Goal: Task Accomplishment & Management: Manage account settings

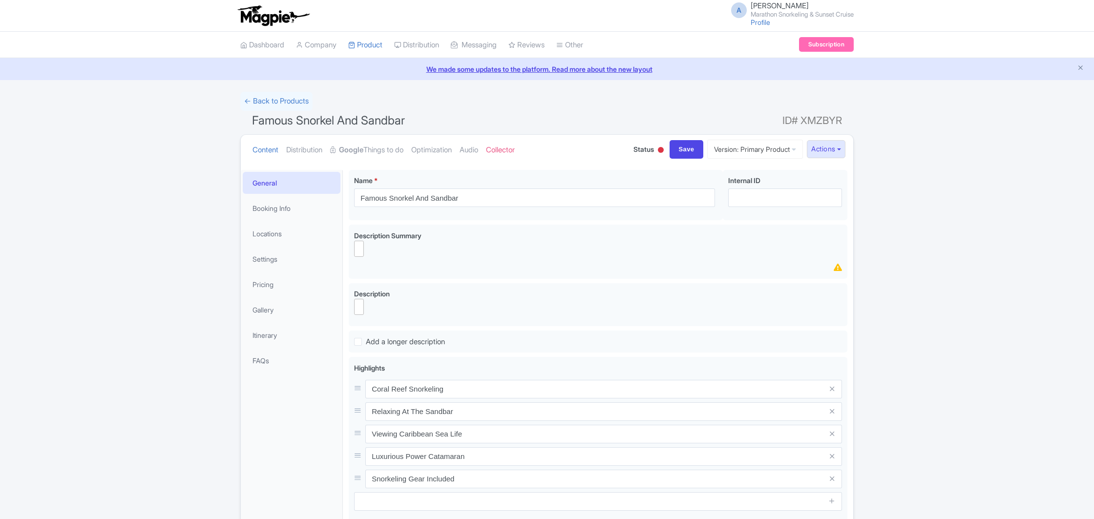
select select
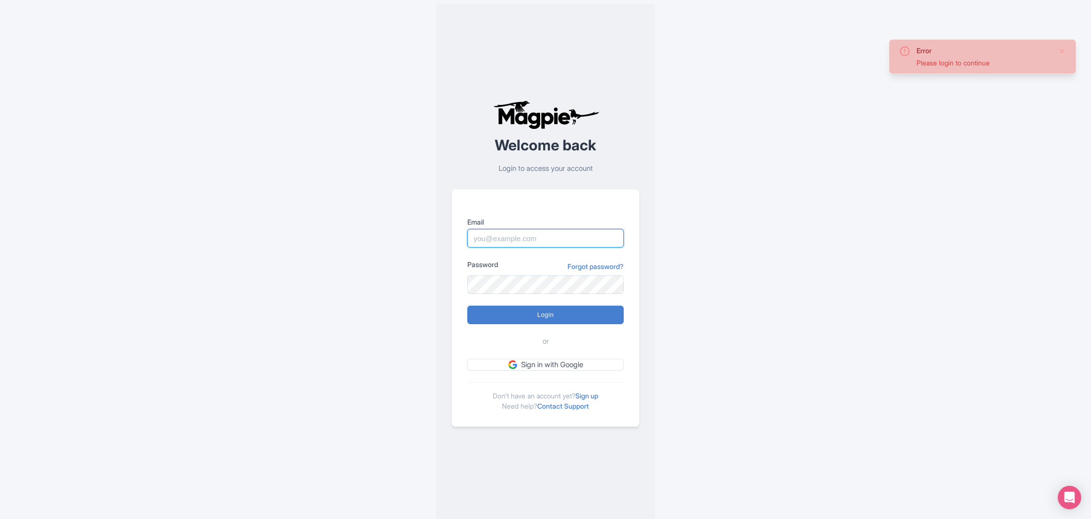
click at [508, 241] on input "Email" at bounding box center [545, 238] width 156 height 19
type input "slagaandrew@gmail.com"
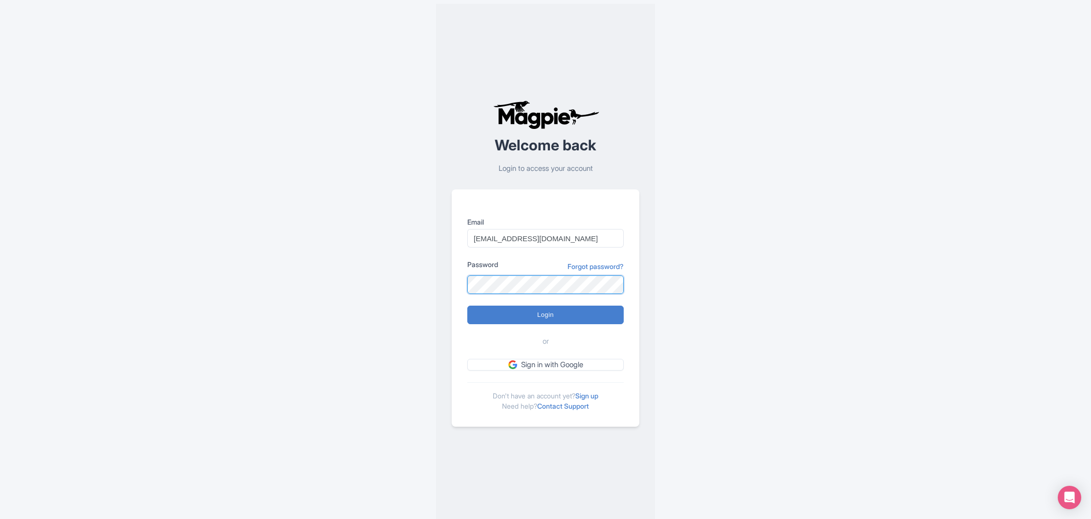
click at [467, 306] on input "Login" at bounding box center [545, 315] width 156 height 19
type input "Logging in..."
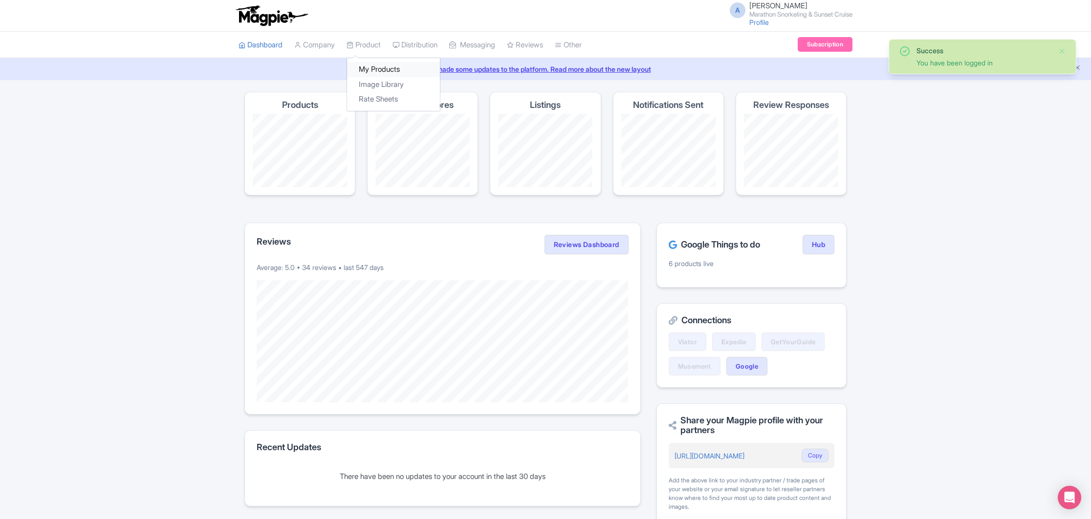
click at [389, 70] on link "My Products" at bounding box center [393, 69] width 93 height 15
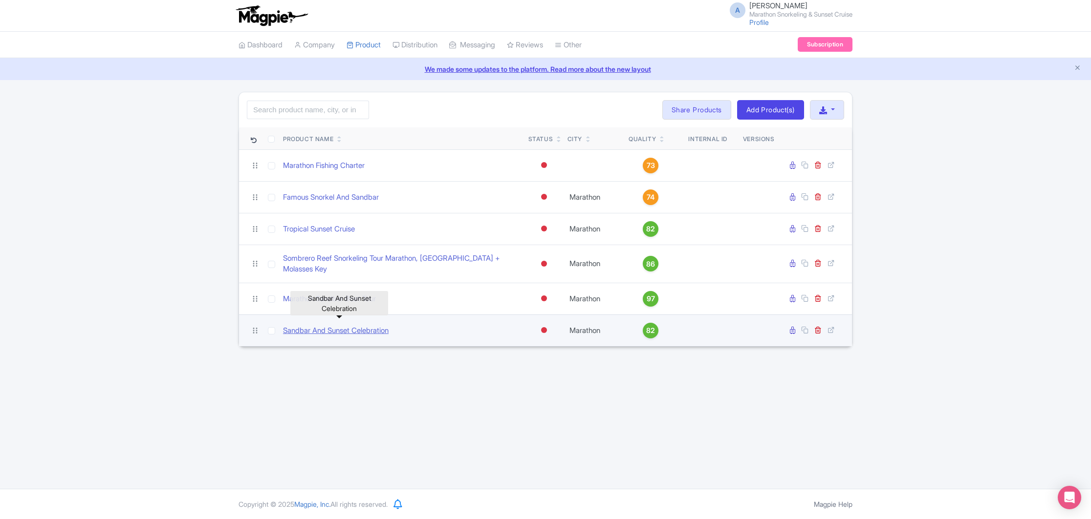
click at [335, 326] on link "Sandbar And Sunset Celebration" at bounding box center [336, 330] width 106 height 11
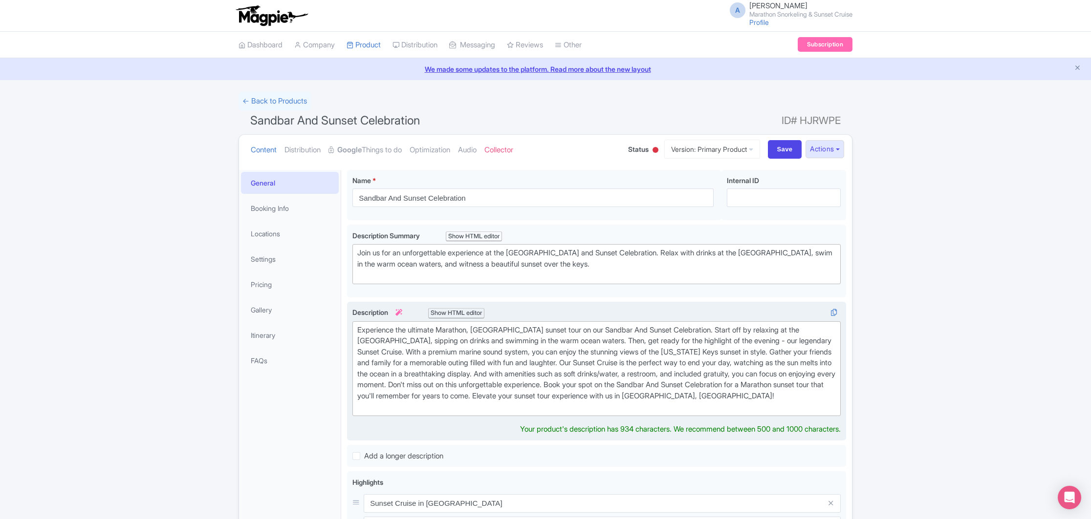
click at [554, 330] on div "Experience the ultimate Marathon, FL sunset tour on our Sandbar And Sunset Cele…" at bounding box center [596, 369] width 478 height 88
drag, startPoint x: 566, startPoint y: 329, endPoint x: 554, endPoint y: 330, distance: 12.3
click at [553, 331] on div "Experience the ultimate Marathon, FL sunset tour on our reef Snorkel Sandbar An…" at bounding box center [596, 369] width 478 height 88
click at [599, 332] on div "Experience the ultimate Marathon, FL sunset tour on our Reef Snorkel Sandbar An…" at bounding box center [596, 369] width 478 height 88
type trix-editor "<div>Experience the ultimate Marathon, FL sunset tour on our Reef Snorkel, Sand…"
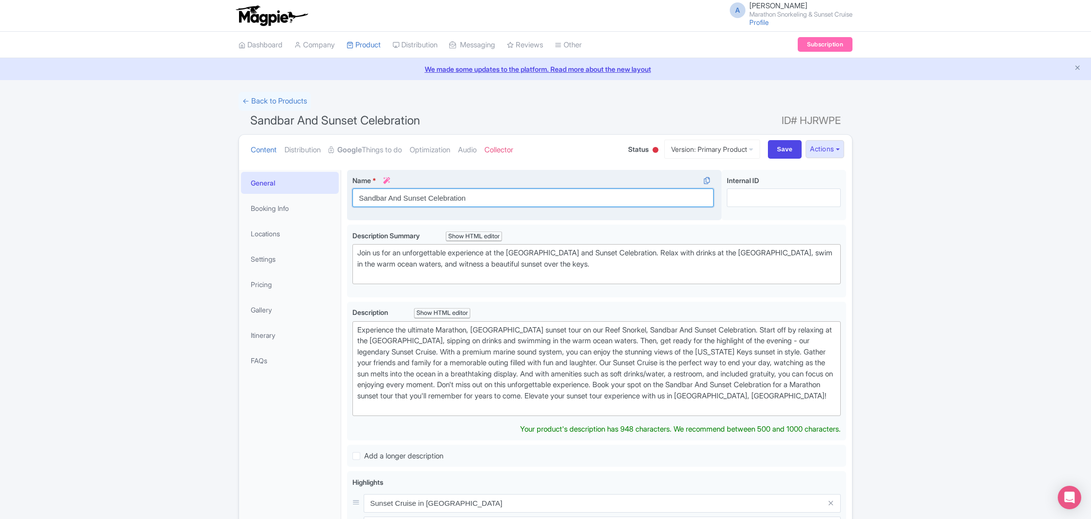
click at [360, 202] on input "Sandbar And Sunset Celebration" at bounding box center [532, 198] width 361 height 19
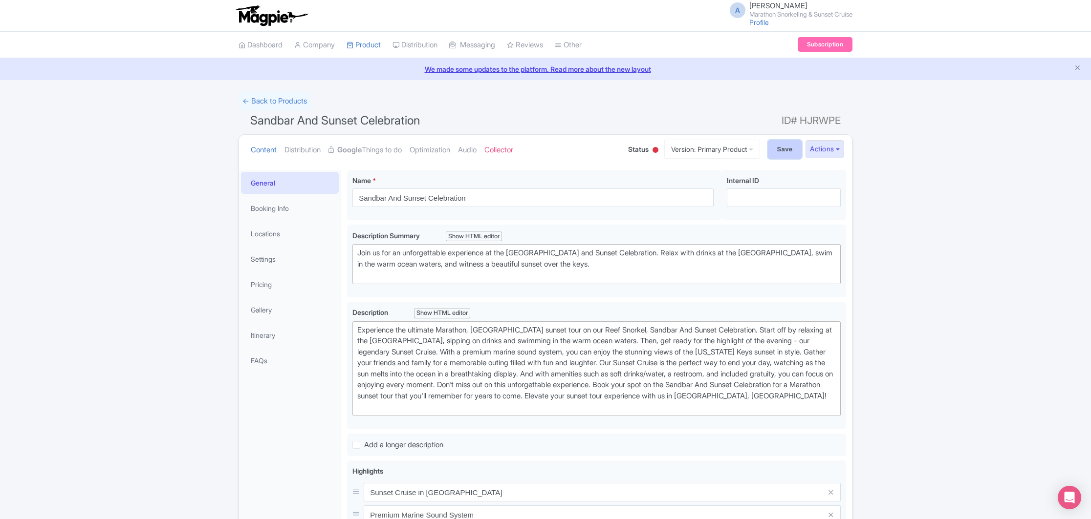
drag, startPoint x: 774, startPoint y: 153, endPoint x: 768, endPoint y: 154, distance: 6.5
click at [774, 153] on input "Save" at bounding box center [785, 149] width 34 height 19
type input "Saving..."
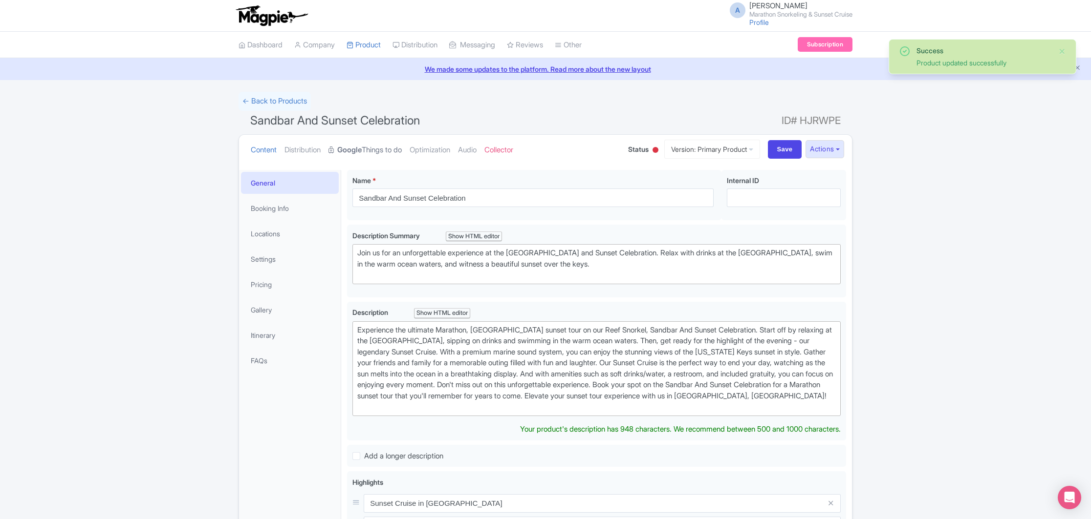
scroll to position [1, 0]
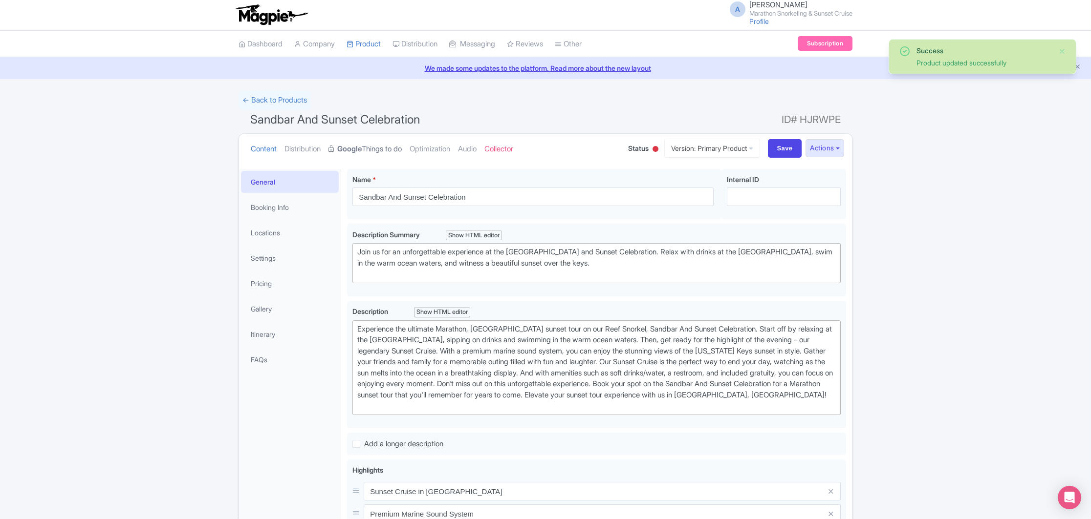
click at [375, 149] on link "Google Things to do" at bounding box center [364, 149] width 73 height 31
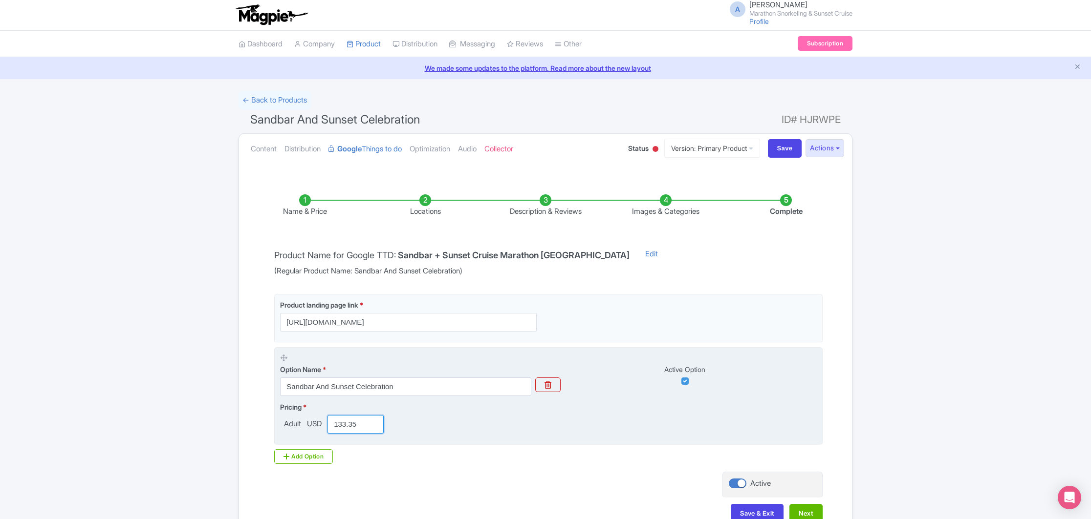
click at [357, 426] on input "133.35" at bounding box center [355, 424] width 56 height 19
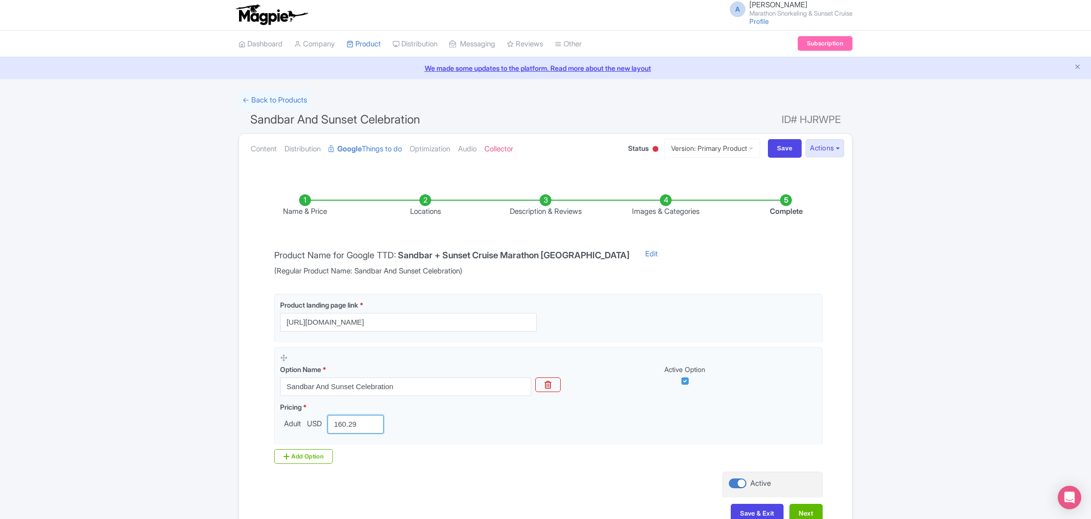
scroll to position [62, 0]
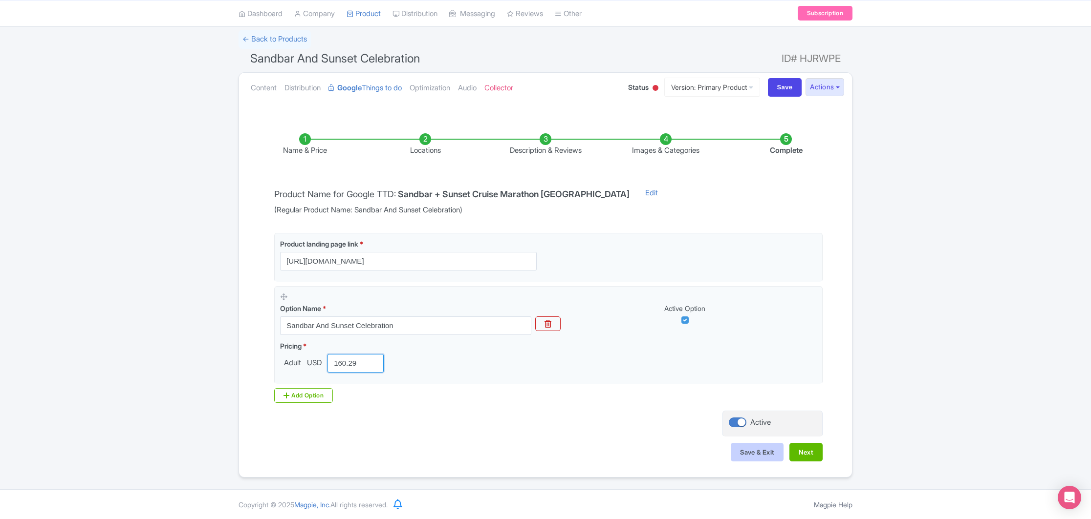
type input "160.29"
click at [761, 452] on button "Save & Exit" at bounding box center [756, 452] width 53 height 19
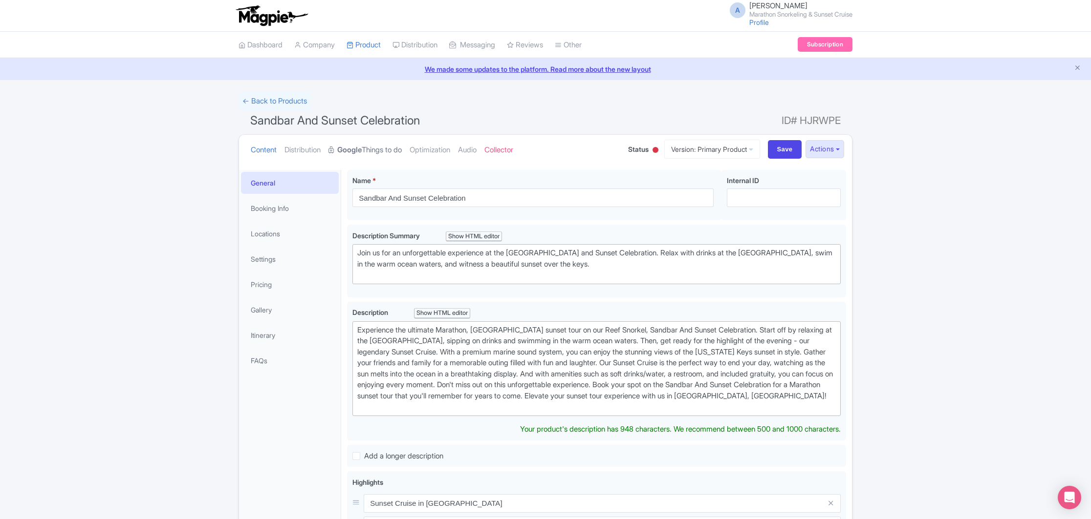
click at [376, 146] on link "Google Things to do" at bounding box center [364, 150] width 73 height 31
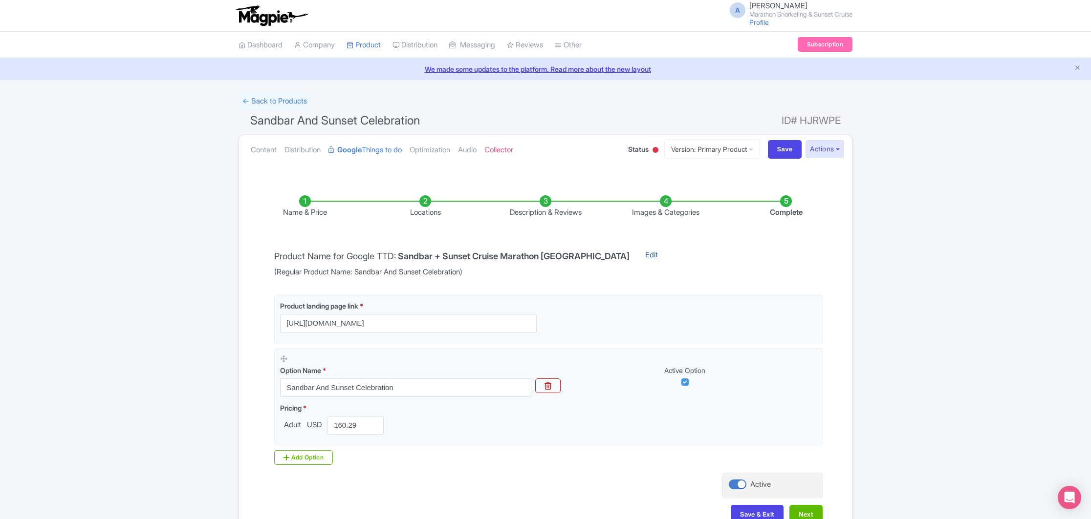
click at [635, 255] on link "Edit" at bounding box center [651, 264] width 32 height 28
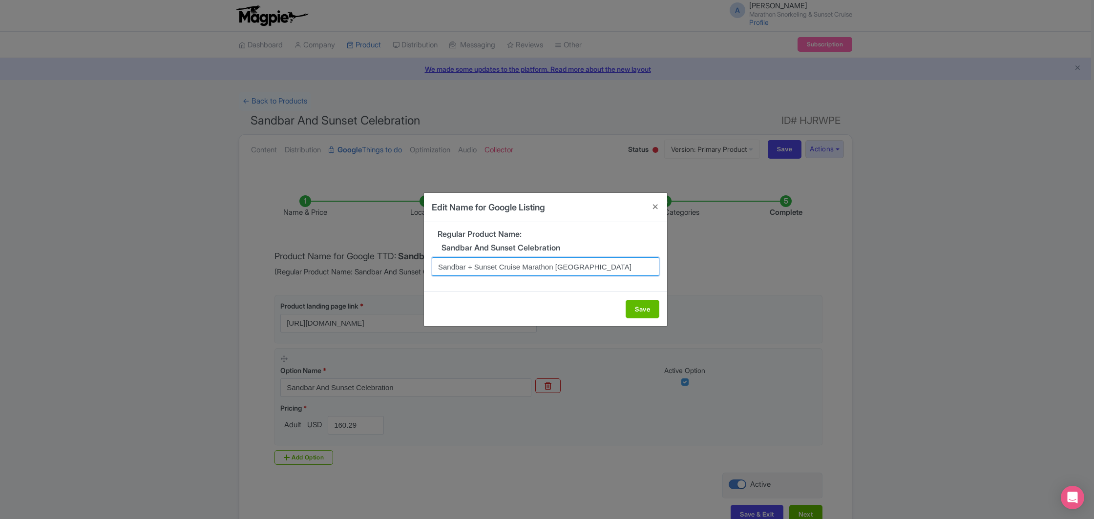
click at [439, 269] on input "Sandbar + Sunset Cruise Marathon [GEOGRAPHIC_DATA]" at bounding box center [546, 266] width 228 height 19
type input "Reef Snorkel, Sandbar + Sunset Cruise Marathon FL"
click at [643, 309] on button "Save" at bounding box center [643, 309] width 34 height 19
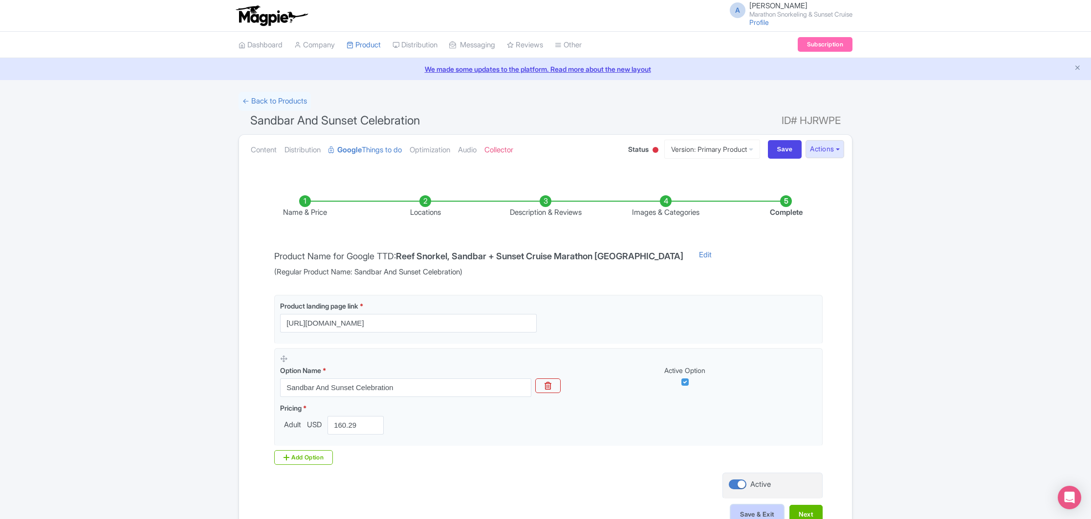
click at [745, 509] on button "Save & Exit" at bounding box center [756, 514] width 53 height 19
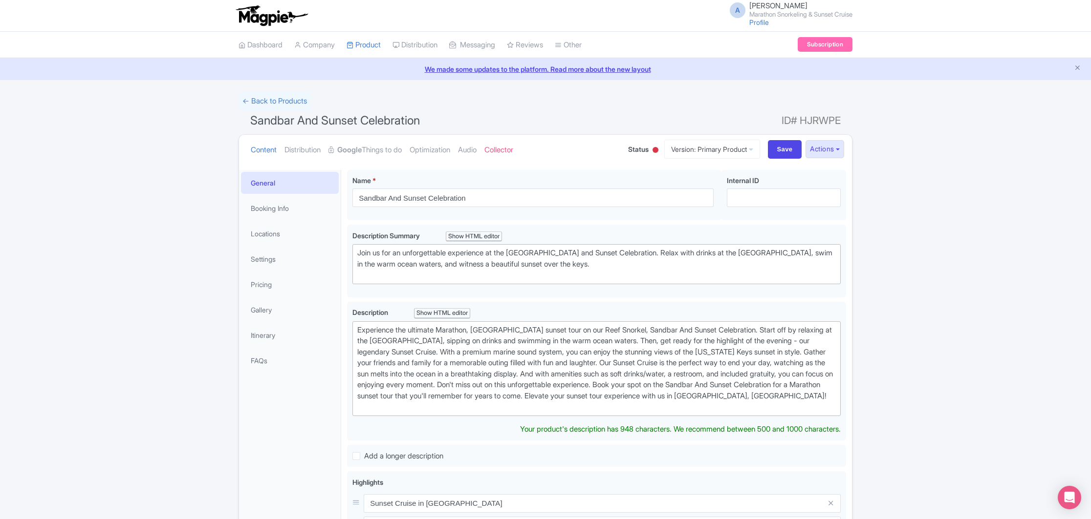
click at [615, 70] on link "We made some updates to the platform. Read more about the new layout" at bounding box center [545, 69] width 1079 height 10
